Goal: Navigation & Orientation: Find specific page/section

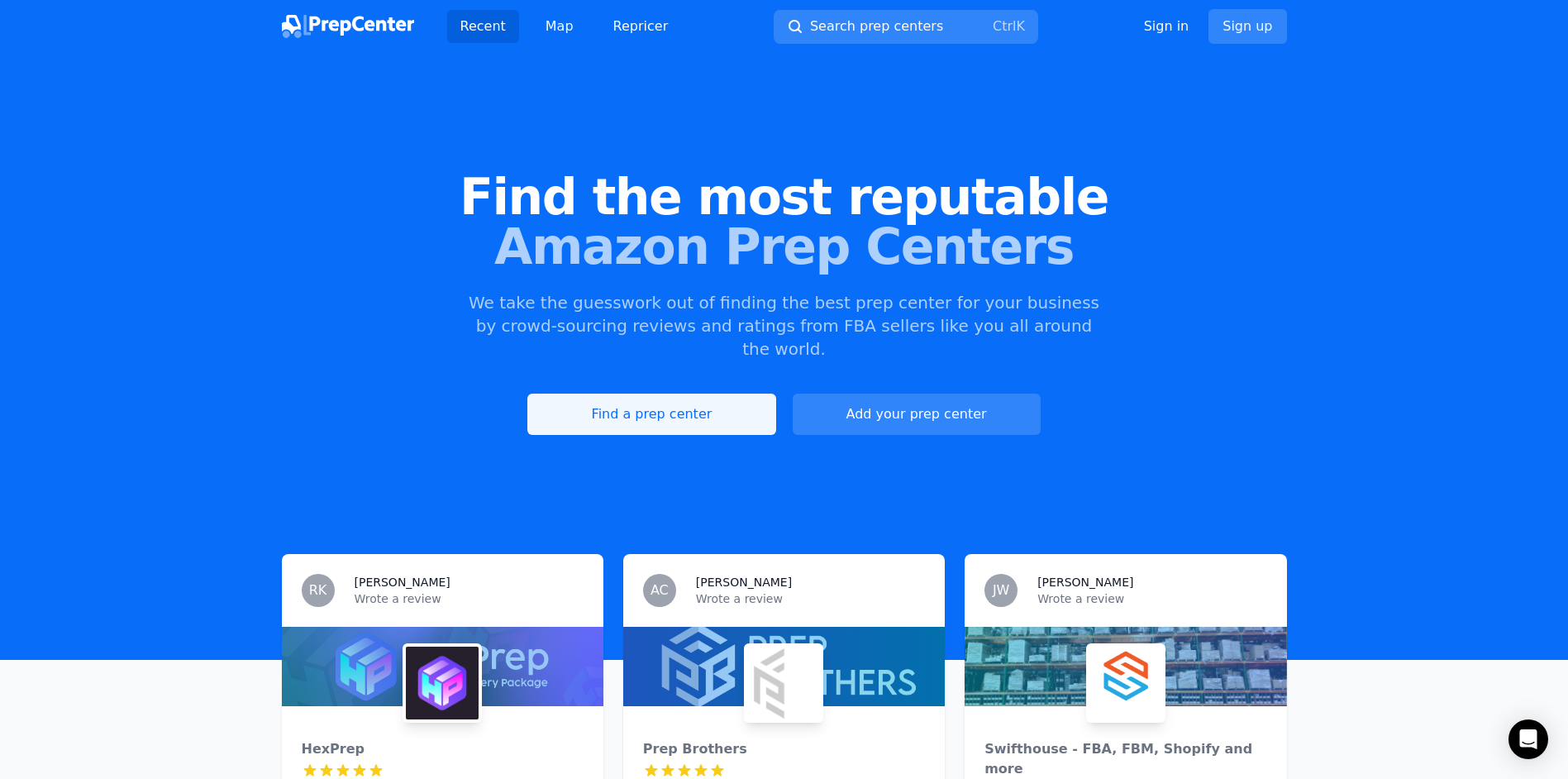
click at [648, 394] on link "Find a prep center" at bounding box center [652, 414] width 248 height 41
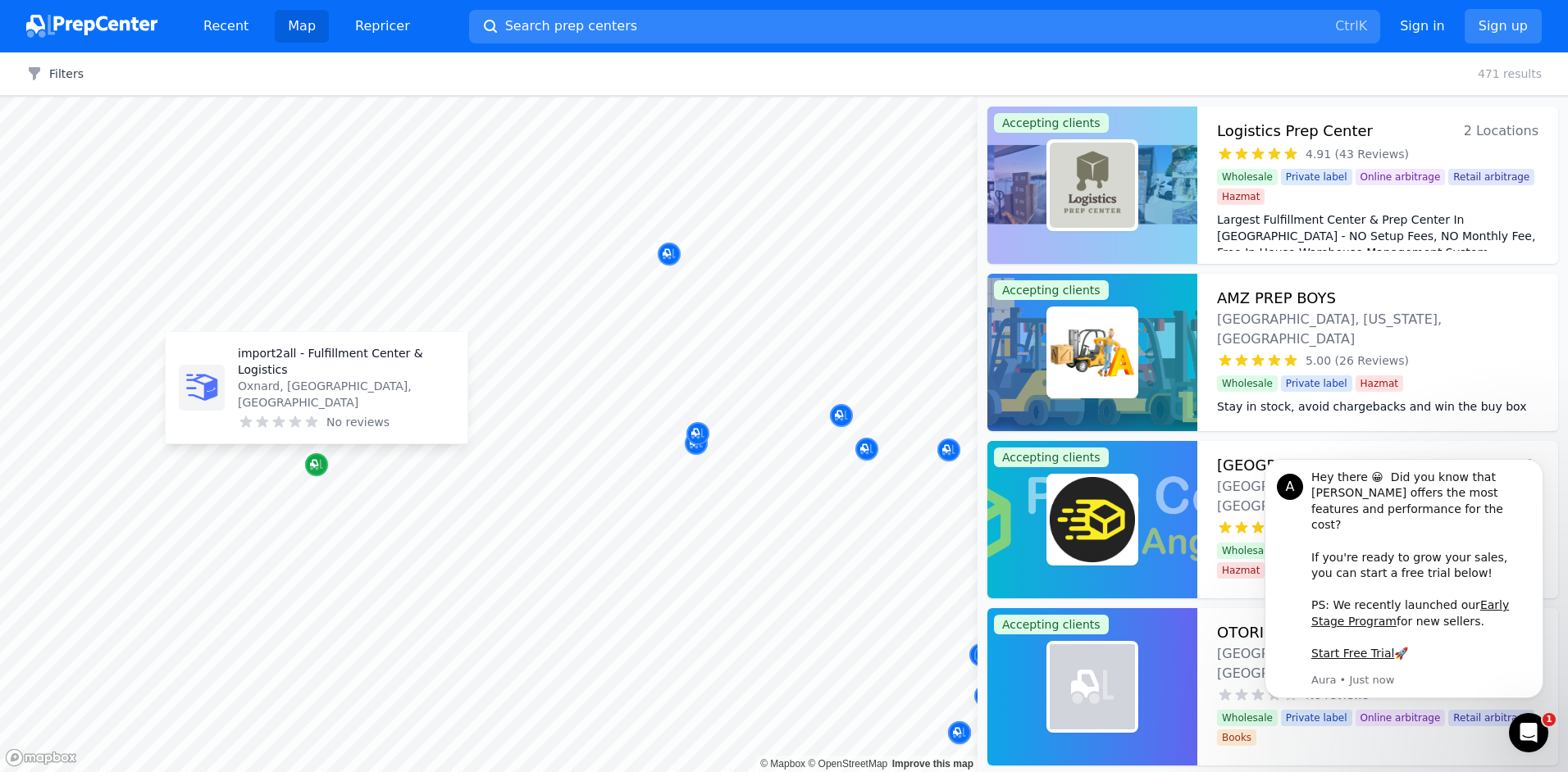
click at [318, 464] on icon "Map marker" at bounding box center [314, 464] width 8 height 8
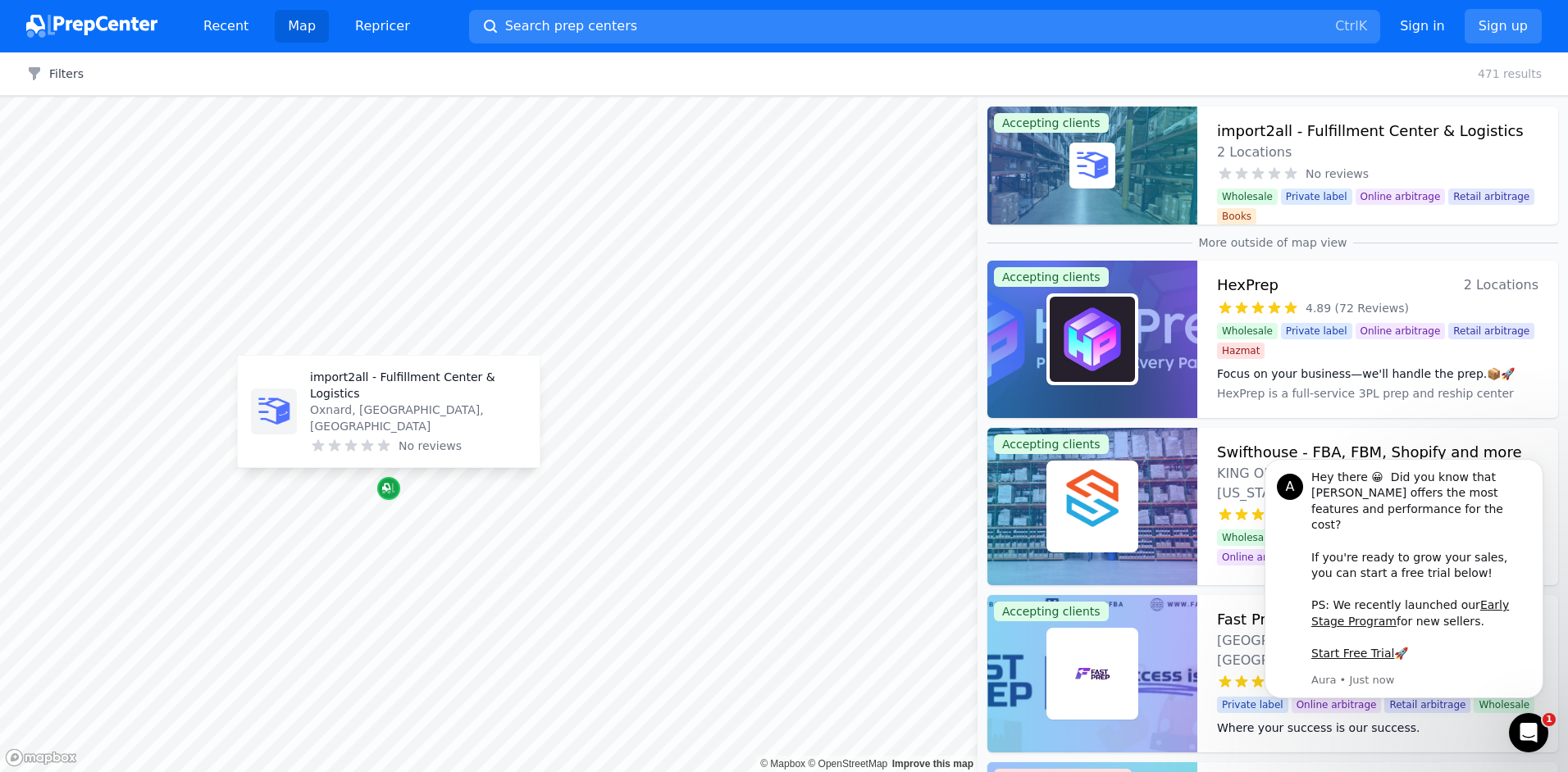
click at [387, 485] on icon "Map marker" at bounding box center [389, 488] width 13 height 17
click at [393, 495] on icon "Map marker" at bounding box center [389, 488] width 13 height 17
click at [384, 402] on p "import2all - Fulfillment Center & Logistics" at bounding box center [418, 384] width 216 height 32
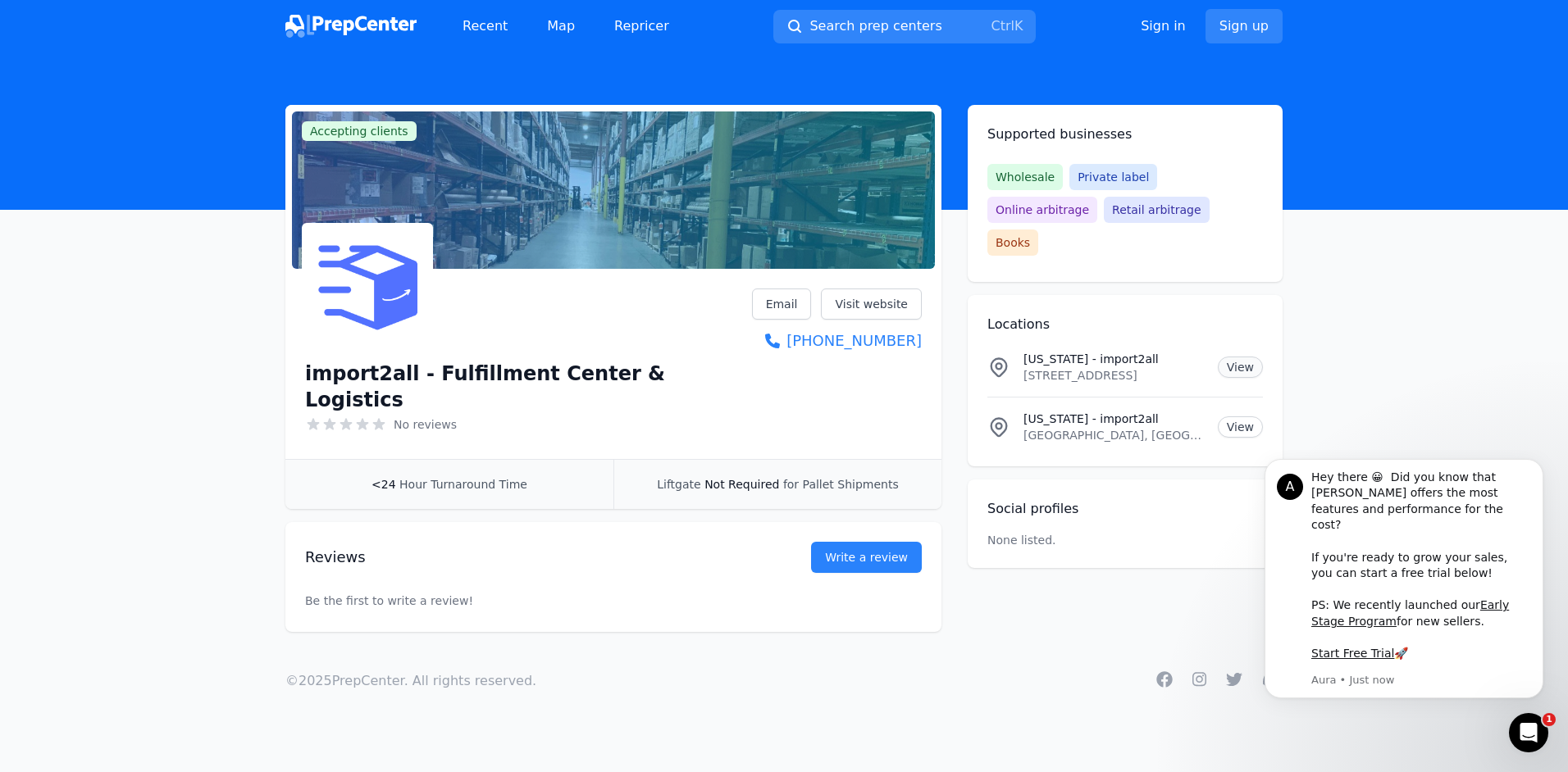
click at [1243, 357] on link "View" at bounding box center [1240, 368] width 45 height 22
click at [881, 305] on link "Visit website" at bounding box center [871, 304] width 101 height 31
